Goal: Task Accomplishment & Management: Complete application form

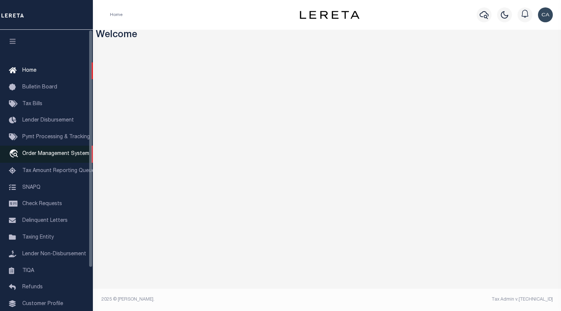
click at [62, 158] on link "travel_explore Order Management System" at bounding box center [46, 154] width 93 height 17
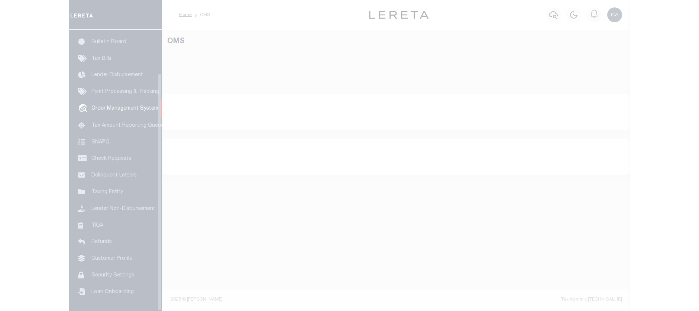
scroll to position [51, 0]
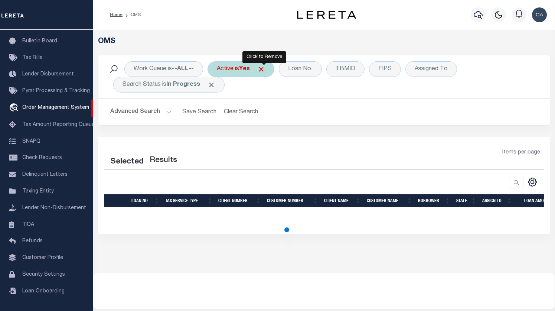
click at [265, 66] on span "Click to Remove" at bounding box center [261, 69] width 8 height 8
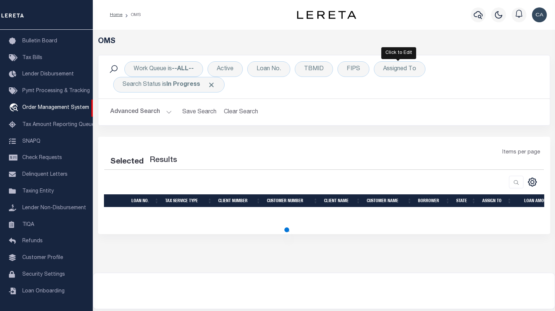
click at [212, 86] on span at bounding box center [212, 85] width 8 height 8
select select "200"
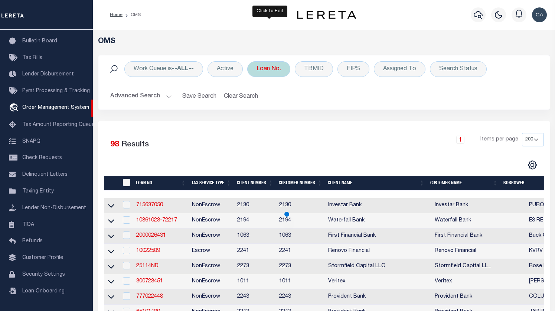
click at [261, 71] on div "Loan No." at bounding box center [268, 69] width 43 height 16
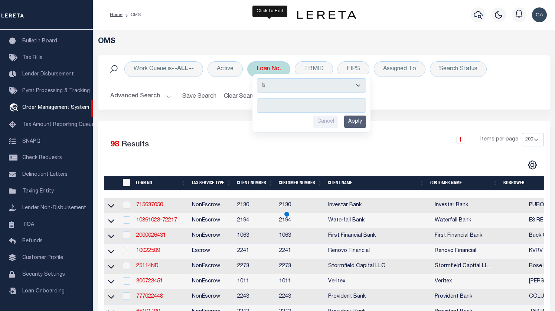
type input "65101482"
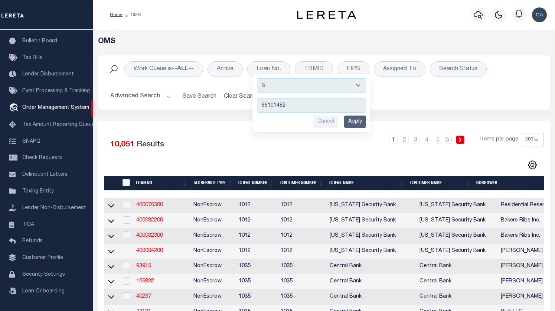
click at [362, 123] on input "Apply" at bounding box center [355, 122] width 22 height 12
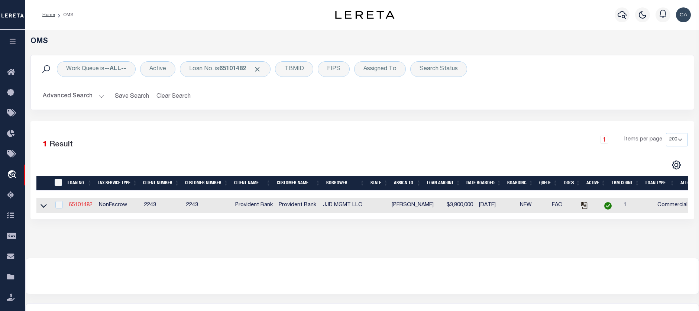
click at [80, 206] on link "65101482" at bounding box center [81, 204] width 24 height 5
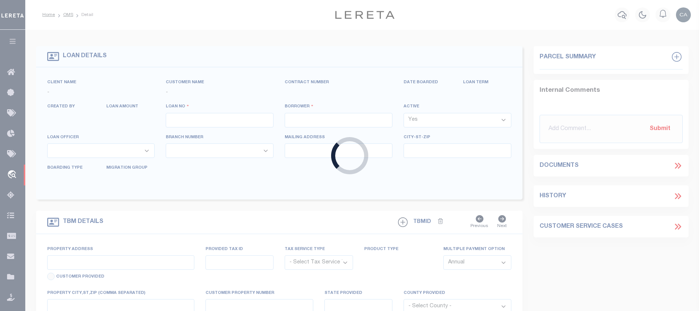
type input "65101482"
type input "JJD MGMT LLC"
select select
type input "[DATE]"
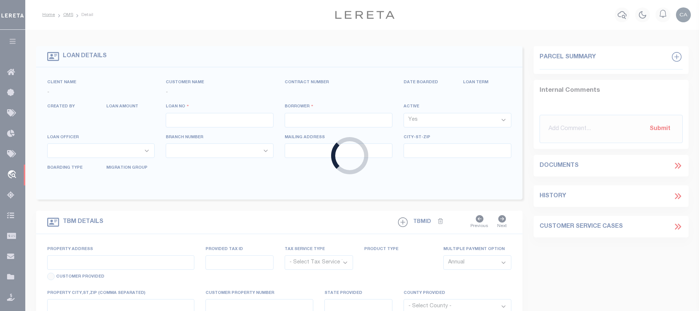
select select "20"
select select "NonEscrow"
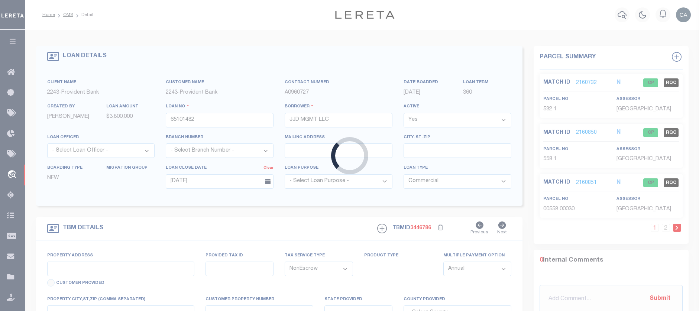
type input "[STREET_ADDRESS]"
select select
type input "[GEOGRAPHIC_DATA]"
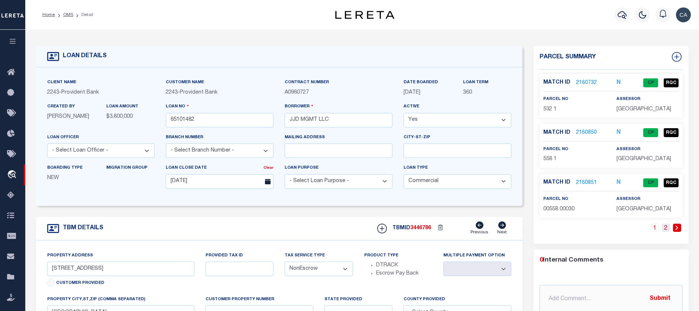
click at [555, 227] on link "2" at bounding box center [666, 228] width 8 height 8
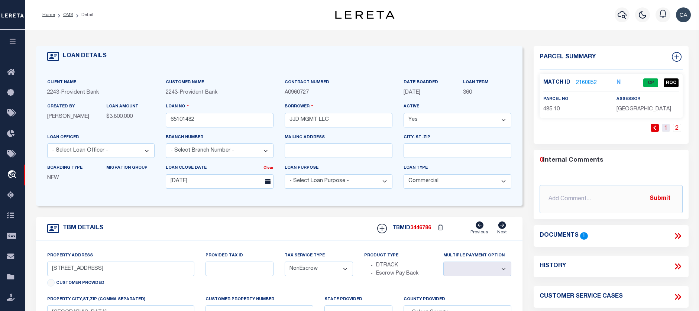
click at [555, 128] on link "1" at bounding box center [666, 128] width 8 height 8
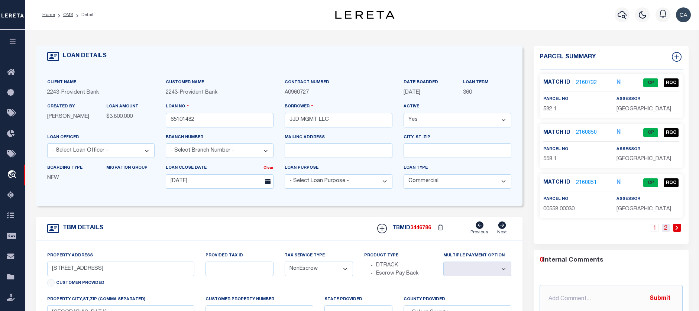
click at [555, 227] on link "2" at bounding box center [666, 228] width 8 height 8
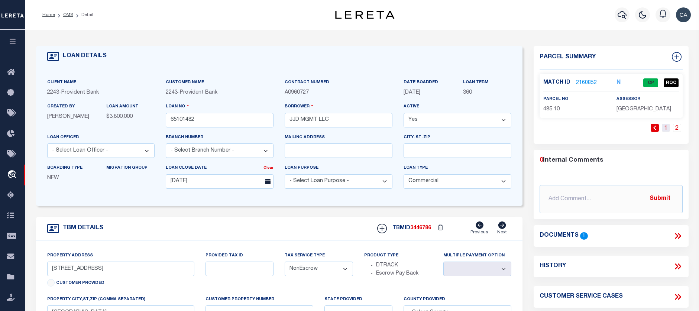
click at [555, 126] on link "1" at bounding box center [666, 128] width 8 height 8
